Goal: Task Accomplishment & Management: Complete application form

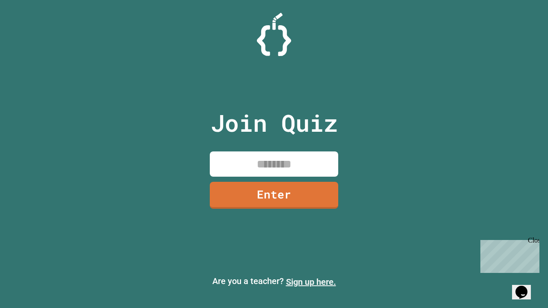
click at [311, 282] on link "Sign up here." at bounding box center [311, 282] width 50 height 10
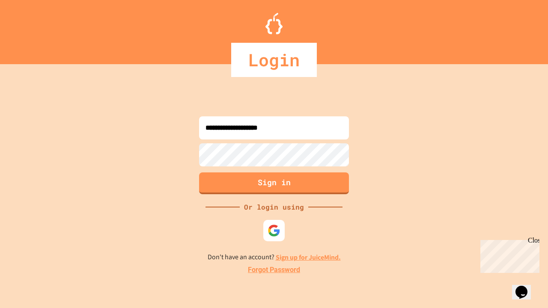
type input "**********"
